Goal: Information Seeking & Learning: Learn about a topic

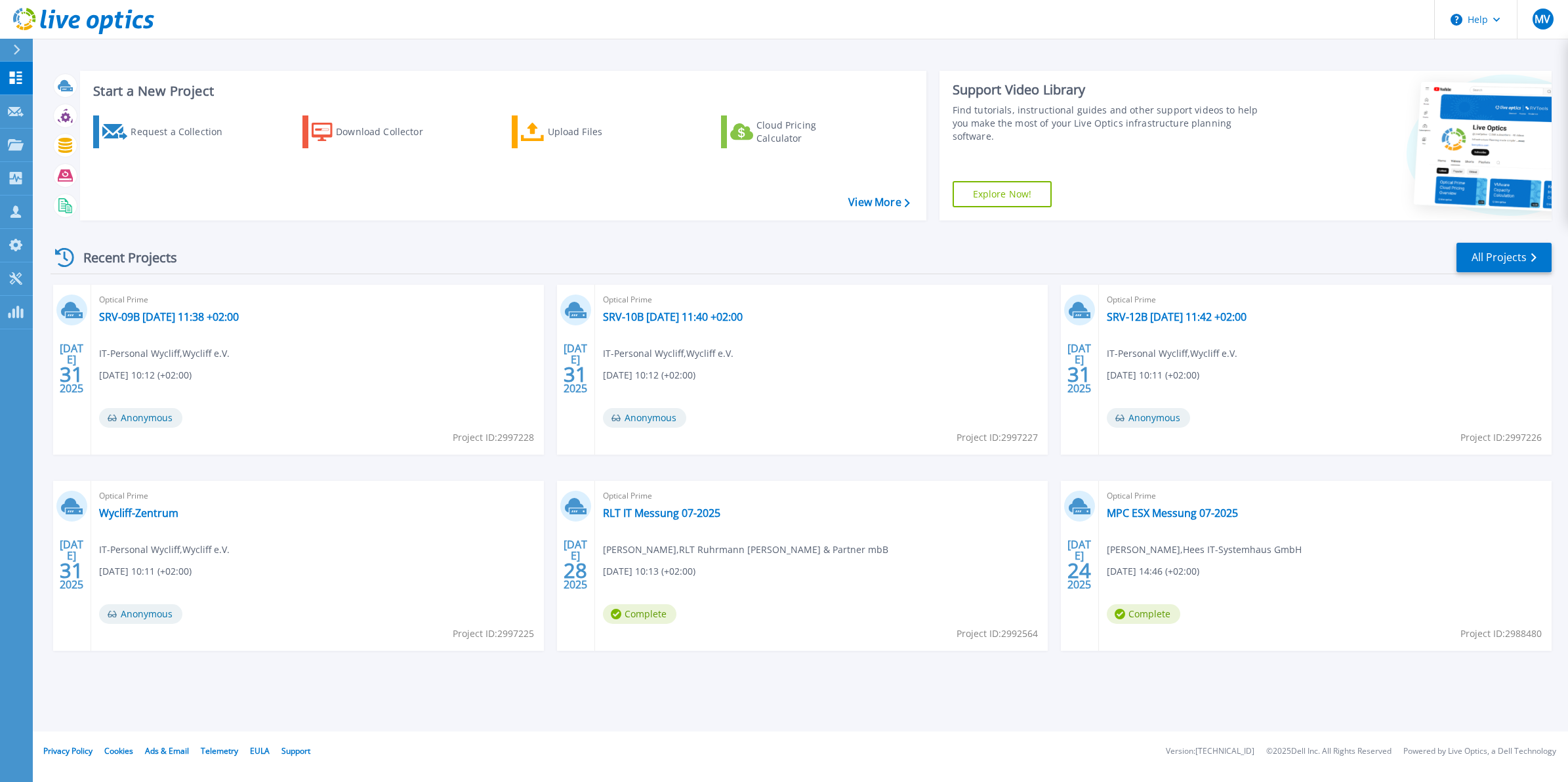
click at [543, 294] on div "Optical Prime SRV-09B [DATE] 11:38 +02:00 IT-Personal Wycliff , [GEOGRAPHIC_DAT…" at bounding box center [317, 369] width 453 height 170
click at [659, 516] on link "RLT IT Messung 07-2025" at bounding box center [662, 512] width 118 height 13
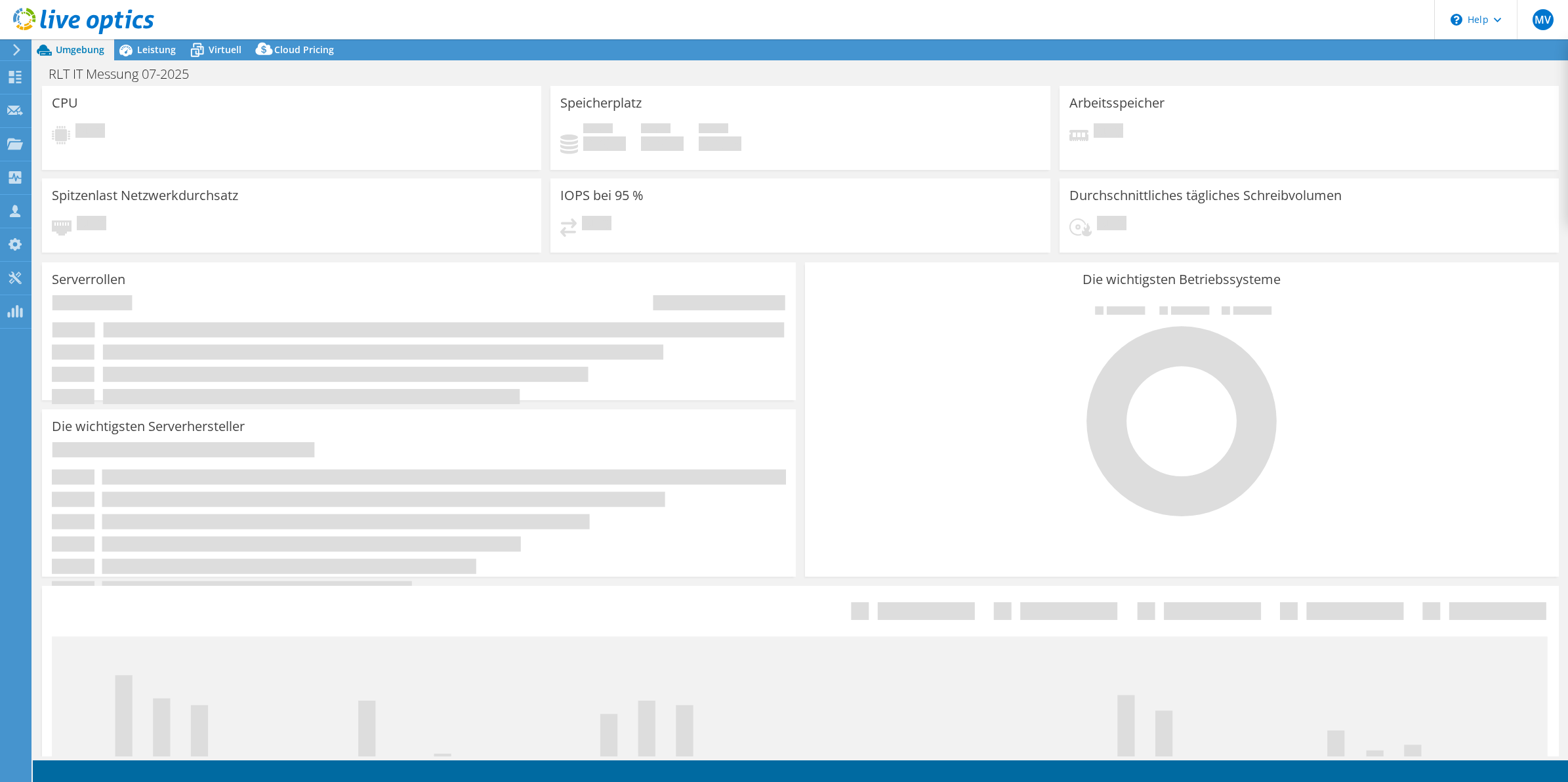
select select "USD"
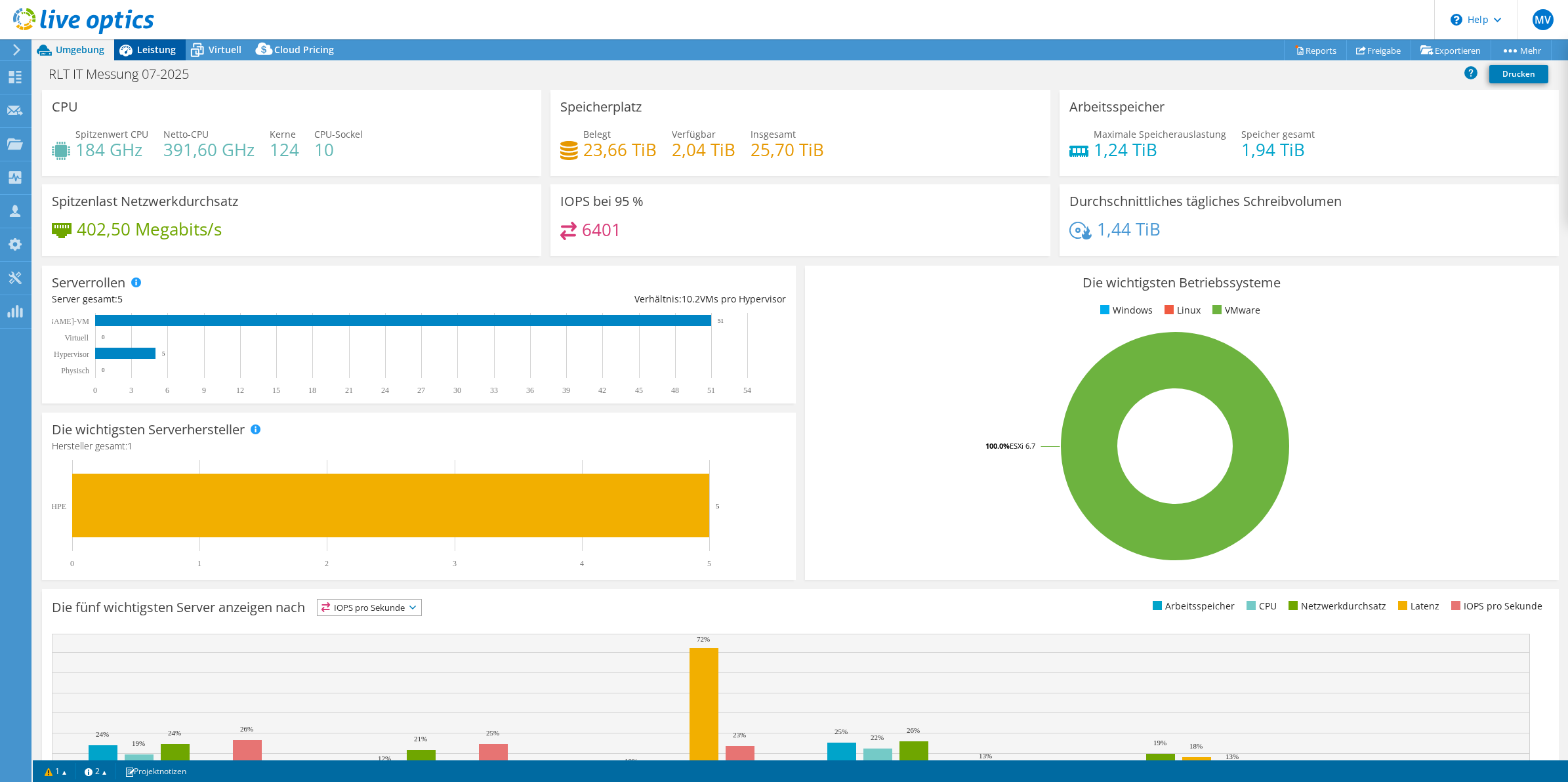
click at [162, 51] on span "Leistung" at bounding box center [156, 49] width 39 height 12
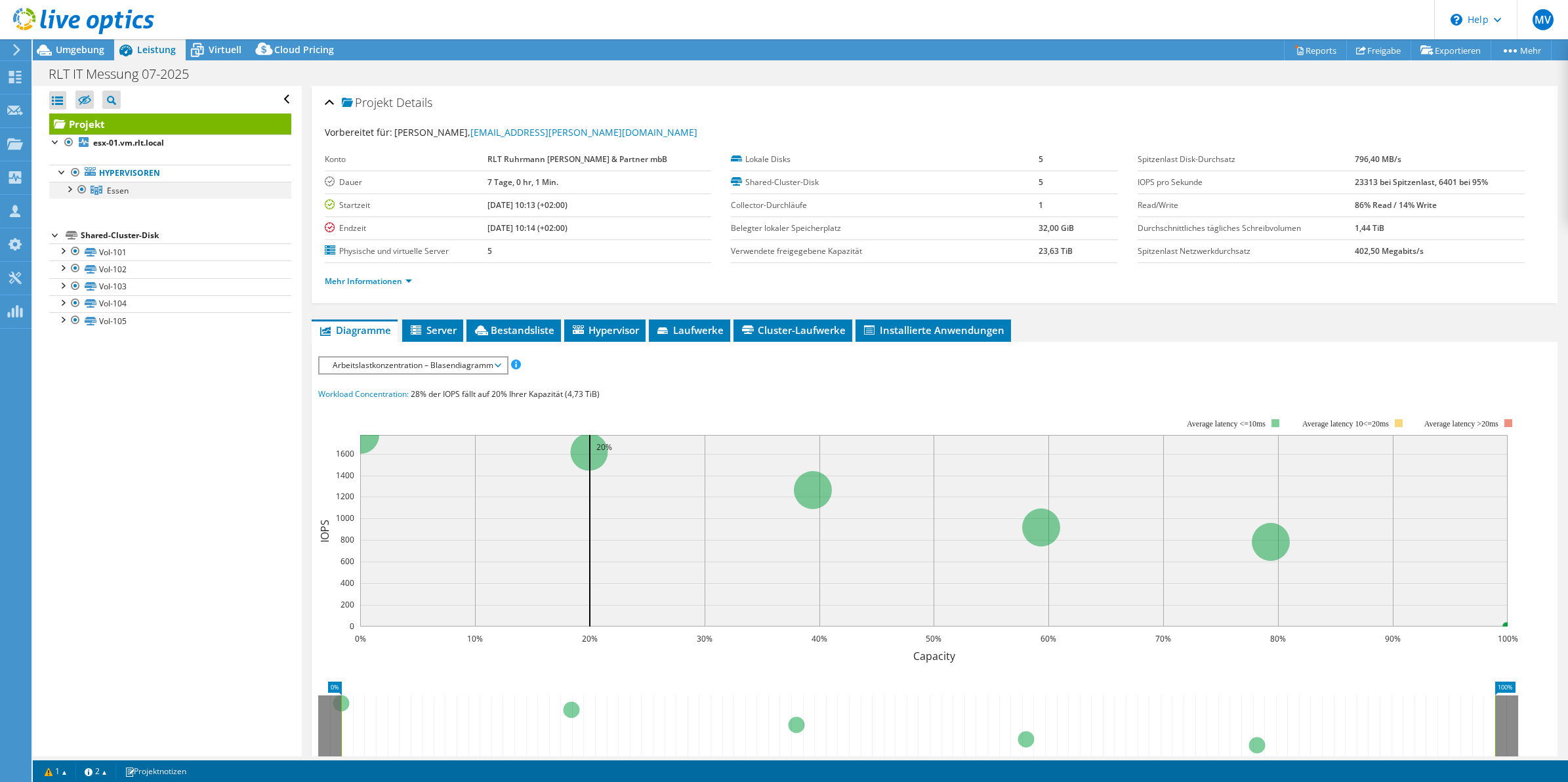
click at [67, 191] on div at bounding box center [68, 188] width 13 height 13
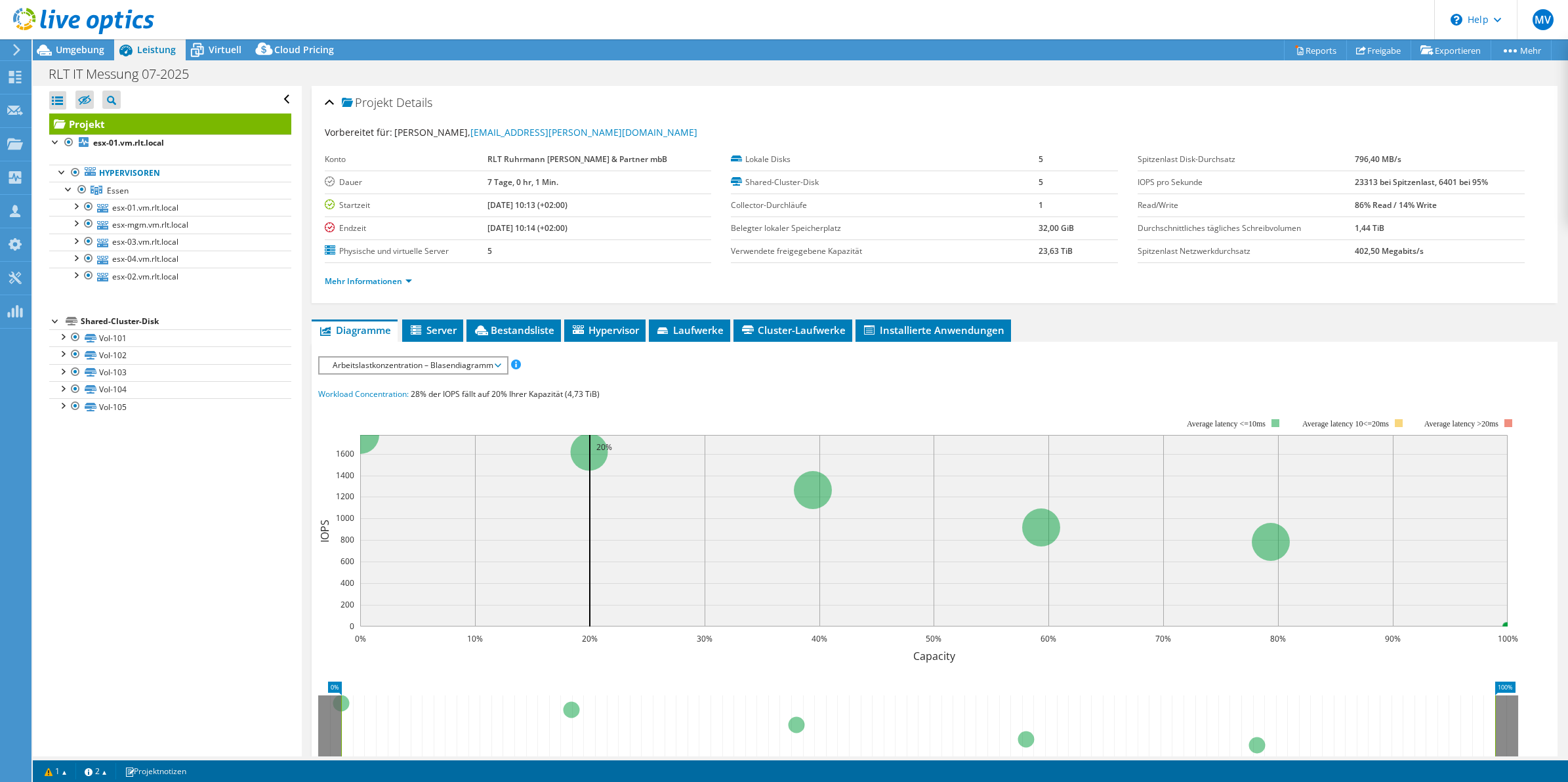
click at [283, 515] on div "Alle öffnen Alle schließen Ausgeschlossene Knoten verbergen Projektbaumfilter" at bounding box center [167, 420] width 268 height 670
click at [1101, 317] on div "Projekt Details Vorbereitet für: [PERSON_NAME], [PERSON_NAME][EMAIL_ADDRESS][PE…" at bounding box center [935, 509] width 1266 height 846
click at [224, 551] on div "Alle öffnen Alle schließen Ausgeschlossene Knoten verbergen Projektbaumfilter" at bounding box center [167, 420] width 268 height 670
click at [444, 337] on span "Server" at bounding box center [432, 330] width 48 height 13
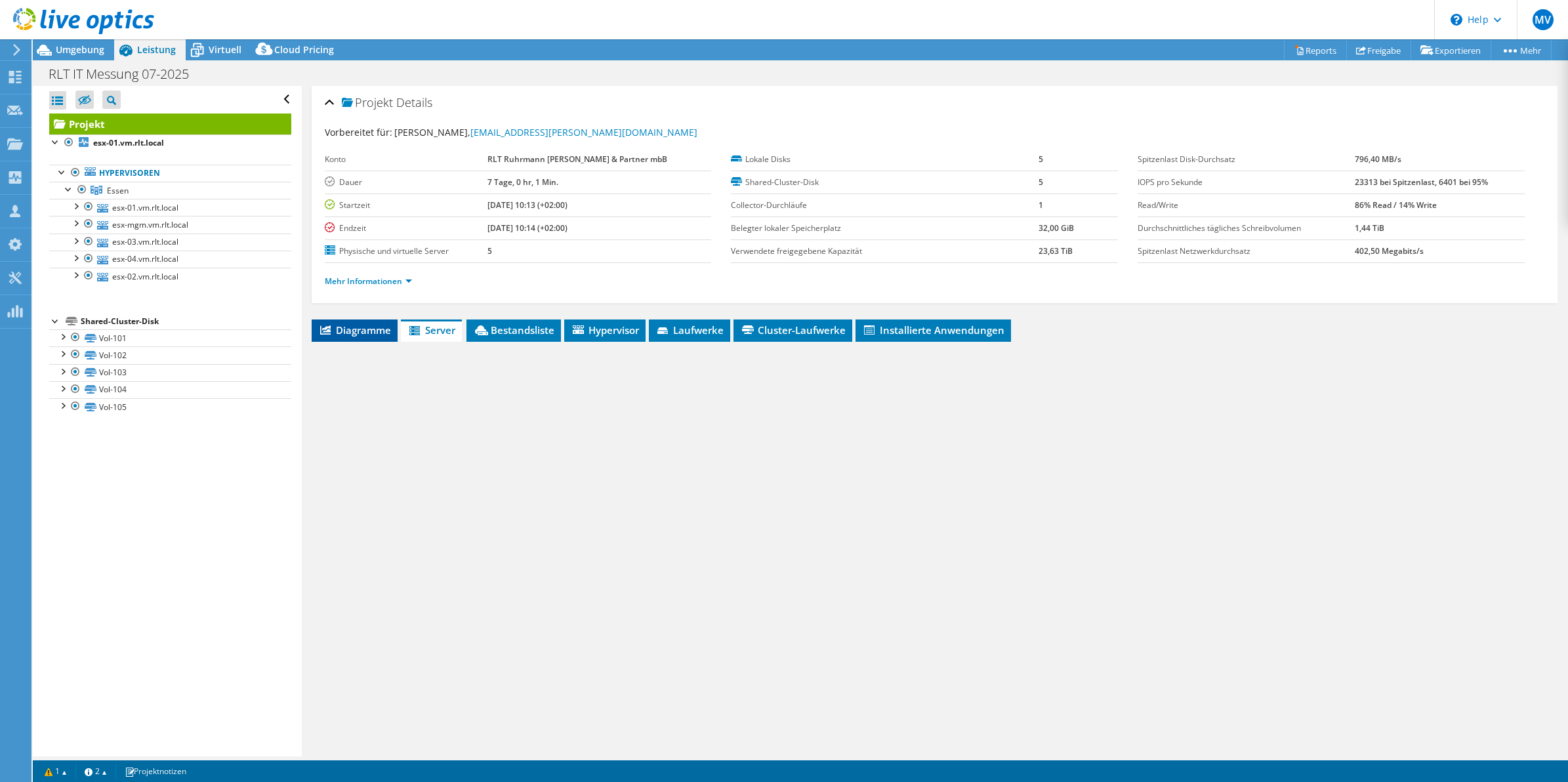
click at [363, 336] on span "Diagramme" at bounding box center [355, 330] width 73 height 13
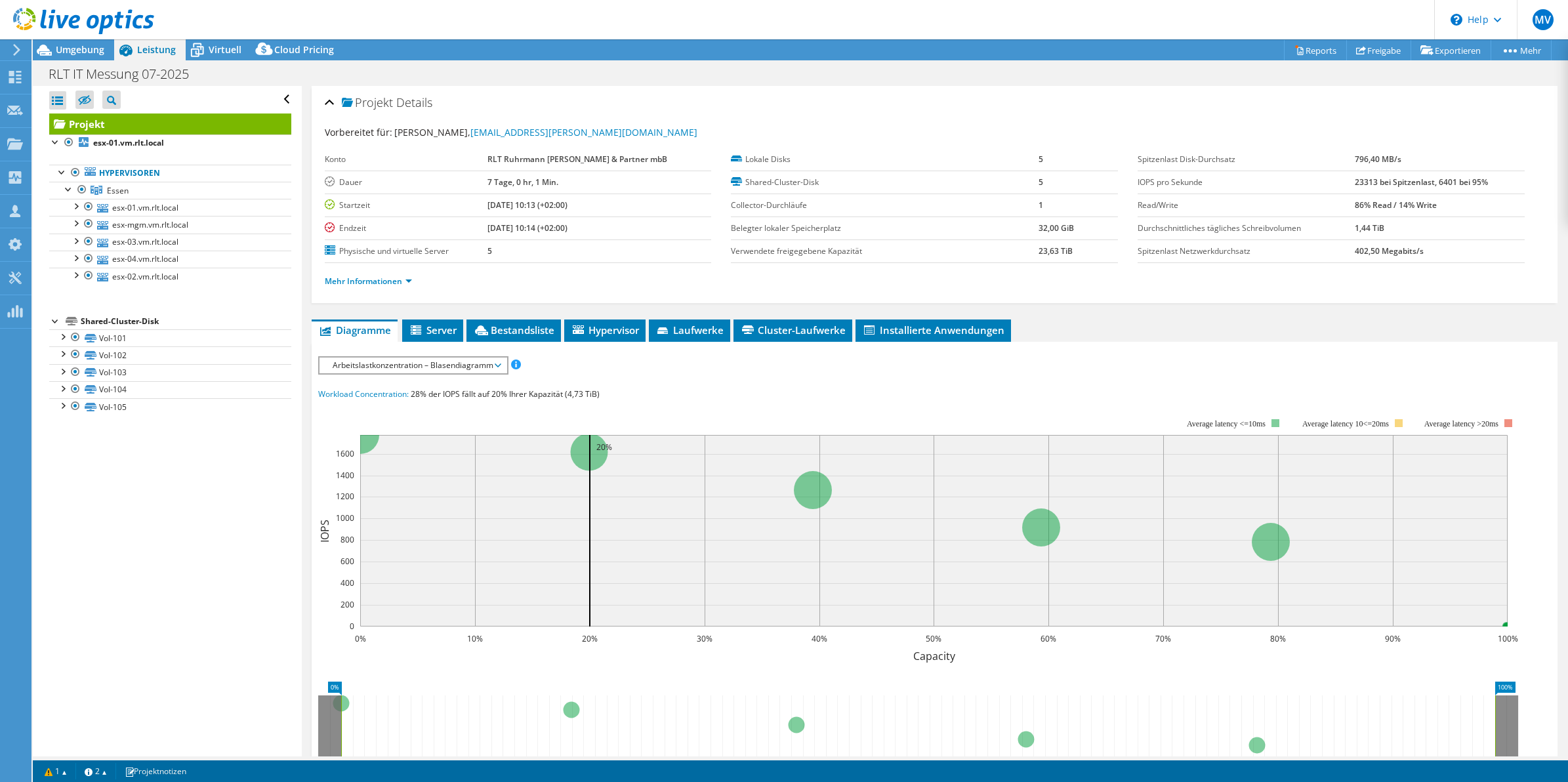
click at [280, 563] on div "Alle öffnen Alle schließen Ausgeschlossene Knoten verbergen Projektbaumfilter" at bounding box center [167, 420] width 268 height 670
